Goal: Communication & Community: Answer question/provide support

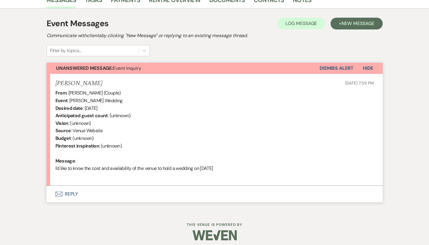
click at [74, 194] on button "Envelope Reply" at bounding box center [215, 194] width 336 height 17
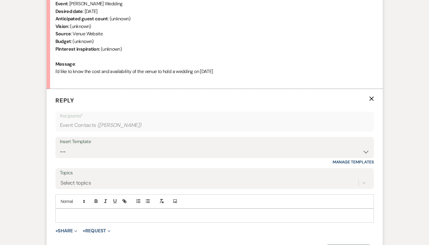
scroll to position [254, 0]
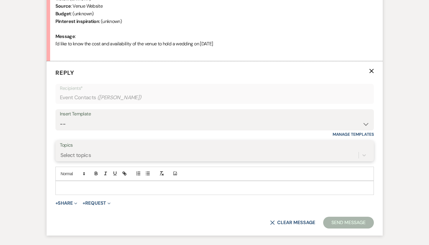
click at [96, 161] on div "Select topics" at bounding box center [215, 155] width 310 height 11
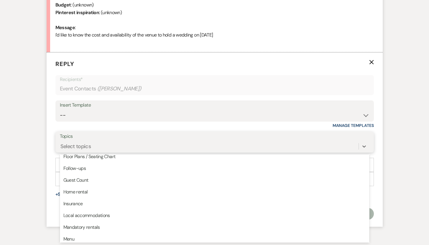
scroll to position [66, 0]
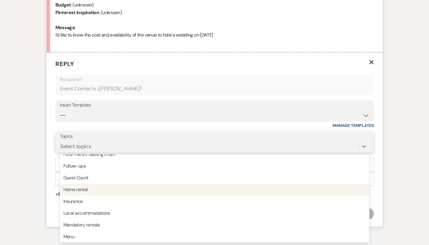
click at [103, 191] on div "Home rental" at bounding box center [215, 190] width 310 height 12
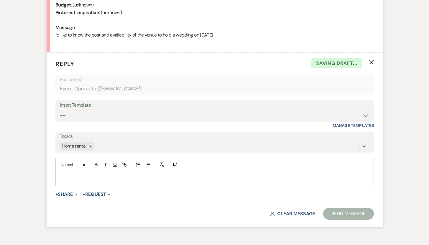
drag, startPoint x: 83, startPoint y: 177, endPoint x: 83, endPoint y: 174, distance: 3.3
click at [83, 177] on p at bounding box center [214, 179] width 309 height 6
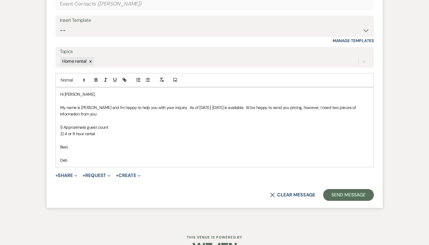
scroll to position [391, 0]
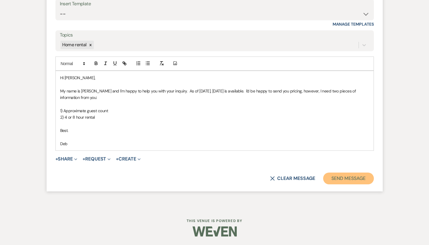
click at [346, 179] on button "Send Message" at bounding box center [348, 179] width 50 height 12
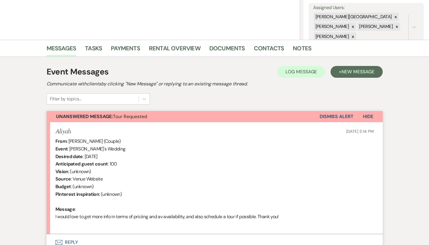
scroll to position [161, 0]
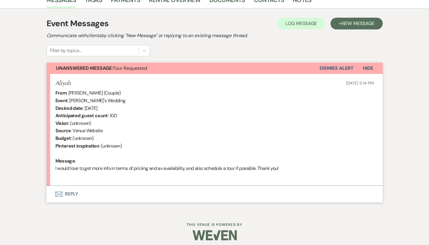
click at [70, 194] on button "Envelope Reply" at bounding box center [215, 194] width 336 height 17
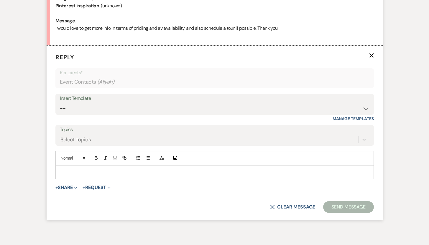
scroll to position [305, 0]
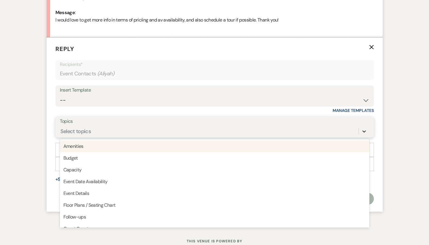
click at [363, 131] on icon at bounding box center [364, 132] width 6 height 6
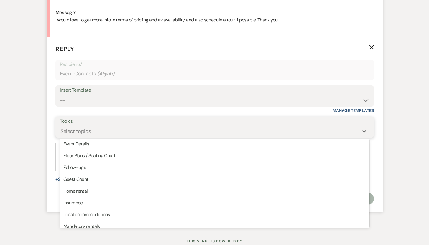
scroll to position [52, 0]
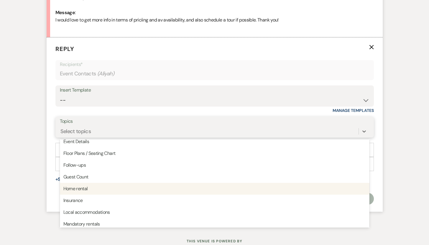
click at [125, 193] on div "Home rental" at bounding box center [215, 189] width 310 height 12
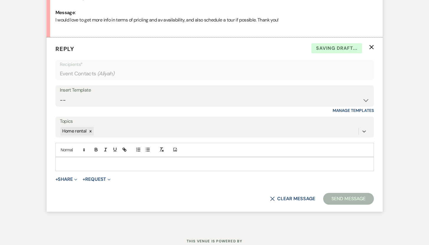
click at [104, 164] on p at bounding box center [214, 164] width 309 height 6
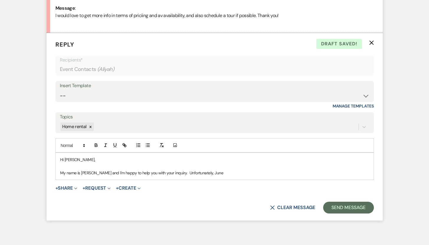
scroll to position [338, 0]
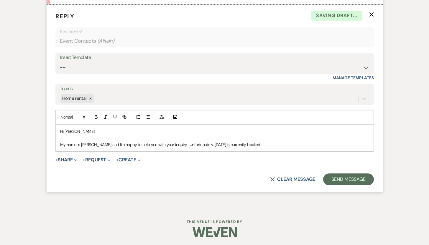
click at [219, 144] on p "My name is Deb Symons and I'm happy to help you with your inquiry. Unfortunatel…" at bounding box center [214, 145] width 309 height 6
click at [266, 144] on p "My name is Deb Symons and I'm happy to help you with your inquiry. Unfortunatel…" at bounding box center [214, 145] width 309 height 6
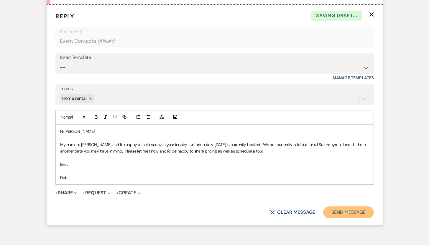
click at [348, 213] on button "Send Message" at bounding box center [348, 213] width 50 height 12
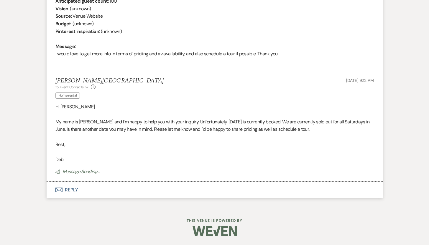
scroll to position [259, 0]
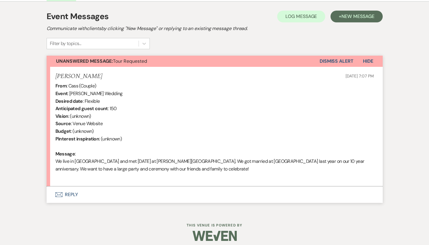
click at [68, 193] on button "Envelope Reply" at bounding box center [215, 195] width 336 height 17
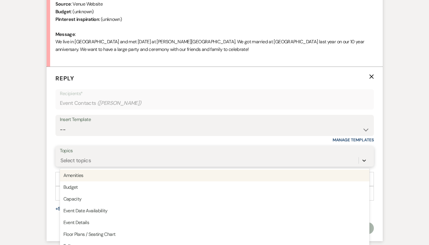
scroll to position [298, 0]
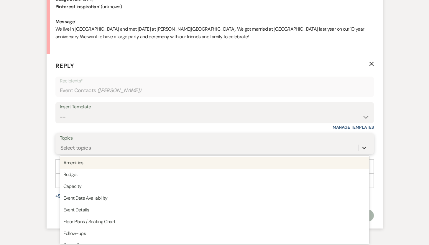
click at [365, 154] on div "option Amenities focused, 1 of 20. 20 results available. Use Up and Down to cho…" at bounding box center [215, 147] width 310 height 11
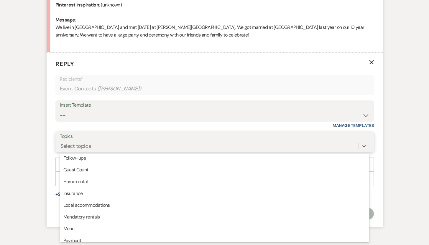
scroll to position [76, 0]
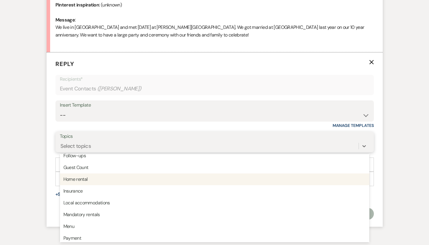
click at [103, 181] on div "Home rental" at bounding box center [215, 180] width 310 height 12
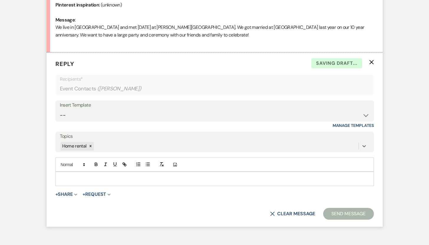
click at [92, 176] on p at bounding box center [214, 179] width 309 height 6
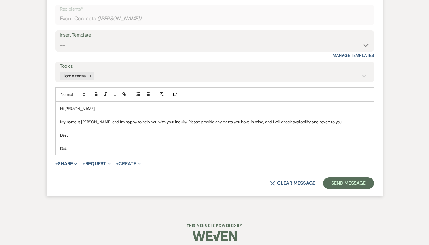
scroll to position [373, 0]
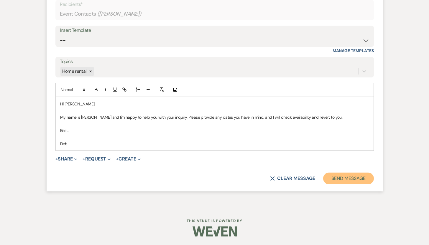
click at [352, 178] on button "Send Message" at bounding box center [348, 179] width 50 height 12
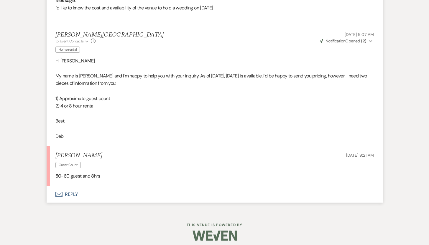
click at [74, 193] on button "Envelope Reply" at bounding box center [215, 194] width 336 height 17
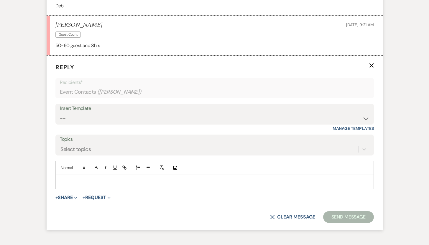
scroll to position [454, 0]
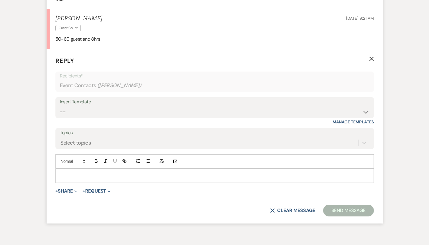
click at [158, 176] on p at bounding box center [214, 175] width 309 height 6
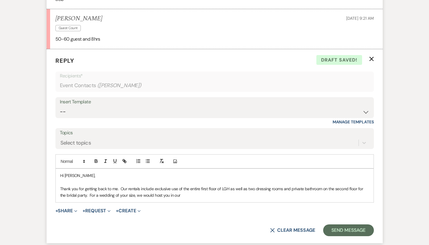
click at [298, 189] on p "Thank you for getting back to me. Our rentals include exclusive use of the enti…" at bounding box center [214, 192] width 309 height 13
drag, startPoint x: 175, startPoint y: 196, endPoint x: 83, endPoint y: 192, distance: 92.1
click at [83, 192] on p "Thank you for getting back to me. Our rentals include exclusive use of the enti…" at bounding box center [214, 192] width 309 height 13
click at [193, 195] on p "Thank you for getting back to me. Our rentals include exclusive use of the enti…" at bounding box center [214, 192] width 309 height 13
click at [194, 195] on p "Thank you for getting back to me. Our rentals include exclusive use of the enti…" at bounding box center [214, 192] width 309 height 13
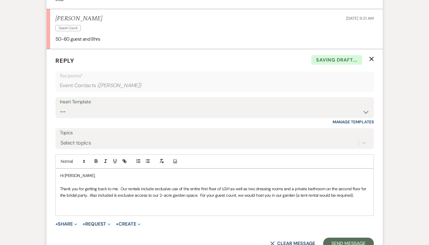
click at [356, 196] on p "Thank you for getting back to me. Our rentals include exclusive use of the enti…" at bounding box center [214, 192] width 309 height 13
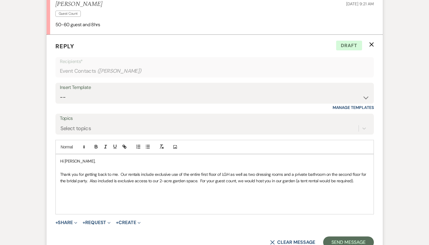
scroll to position [474, 0]
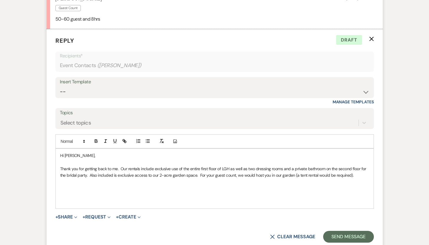
click at [357, 175] on p "Thank you for getting back to me. Our rentals include exclusive use of the enti…" at bounding box center [214, 172] width 309 height 13
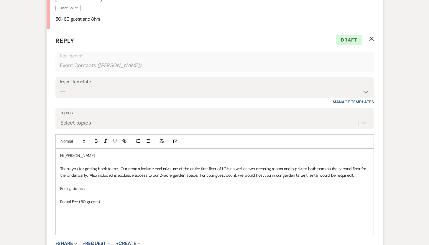
click at [98, 202] on p "Rental Fee (50 guests):" at bounding box center [214, 202] width 309 height 6
click at [121, 201] on p "Rental Fee (50 guests, 8 hours):" at bounding box center [214, 202] width 309 height 6
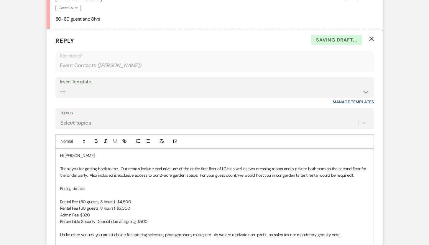
click at [345, 234] on p "Unlike other venues, you are at choice for catering selection, photographers, m…" at bounding box center [214, 235] width 309 height 6
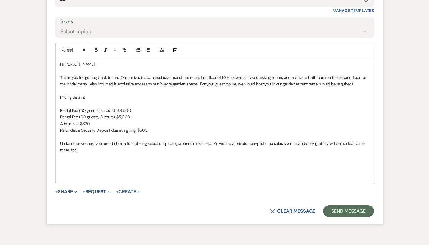
scroll to position [566, 0]
click at [66, 161] on p at bounding box center [214, 162] width 309 height 6
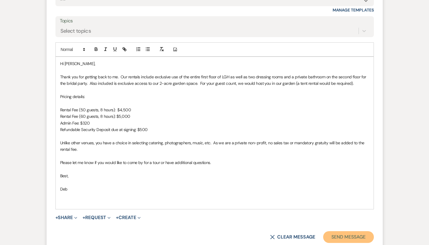
click at [341, 238] on button "Send Message" at bounding box center [348, 237] width 50 height 12
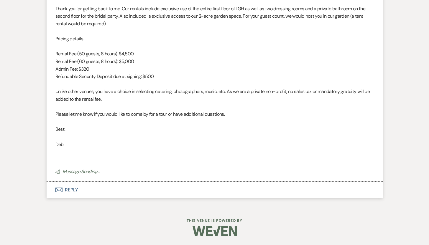
scroll to position [534, 0]
